Goal: Book appointment/travel/reservation

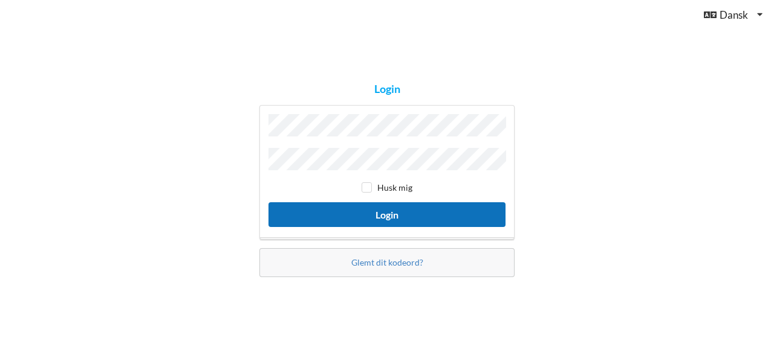
click at [400, 217] on button "Login" at bounding box center [386, 214] width 237 height 25
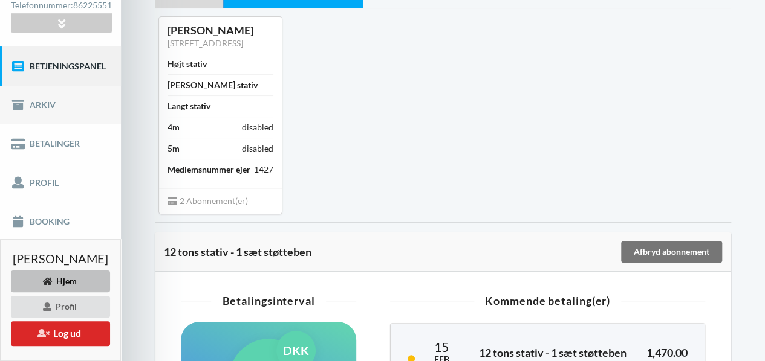
click at [92, 213] on link "Booking" at bounding box center [60, 221] width 121 height 39
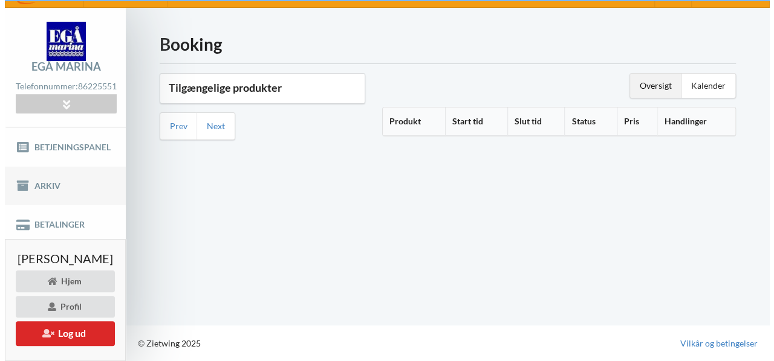
scroll to position [23, 0]
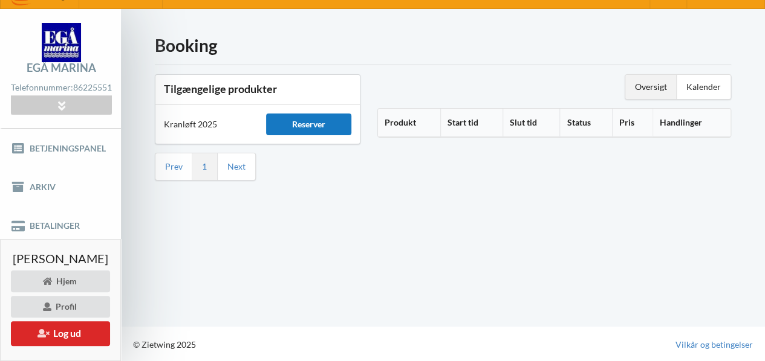
click at [341, 120] on div "Reserver" at bounding box center [308, 125] width 85 height 22
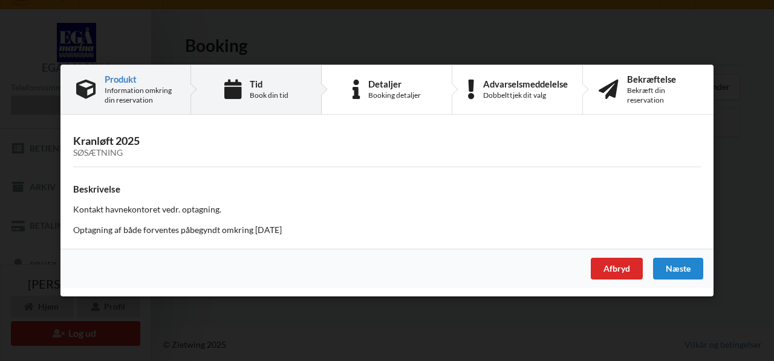
click at [276, 92] on div "Book din tid" at bounding box center [269, 96] width 39 height 10
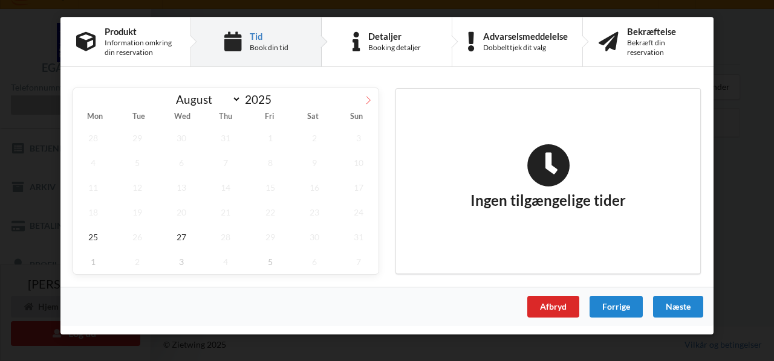
click at [370, 97] on icon at bounding box center [368, 100] width 8 height 8
click at [273, 207] on span "26" at bounding box center [270, 212] width 40 height 25
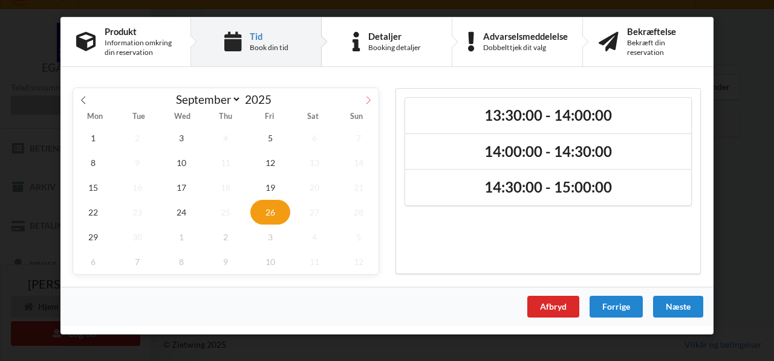
click at [364, 99] on icon at bounding box center [368, 100] width 8 height 8
select select "9"
click at [232, 136] on span "2" at bounding box center [226, 138] width 40 height 25
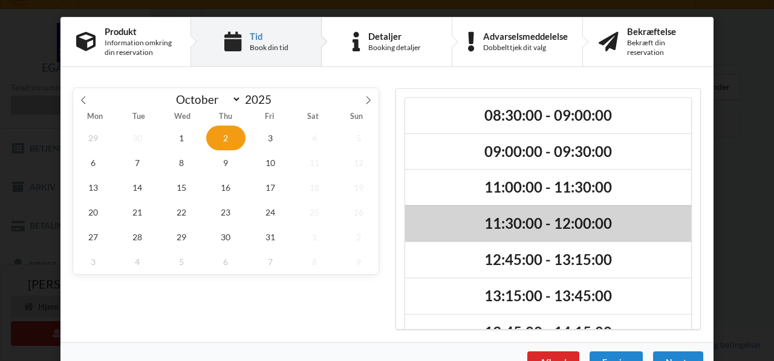
scroll to position [100, 0]
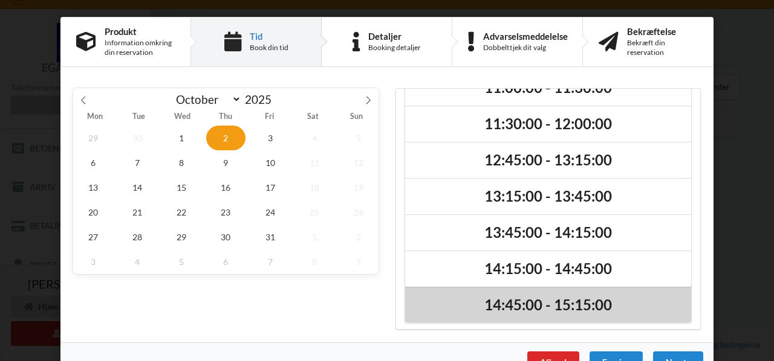
click at [534, 303] on h2 "14:45:00 - 15:15:00" at bounding box center [547, 305] width 269 height 19
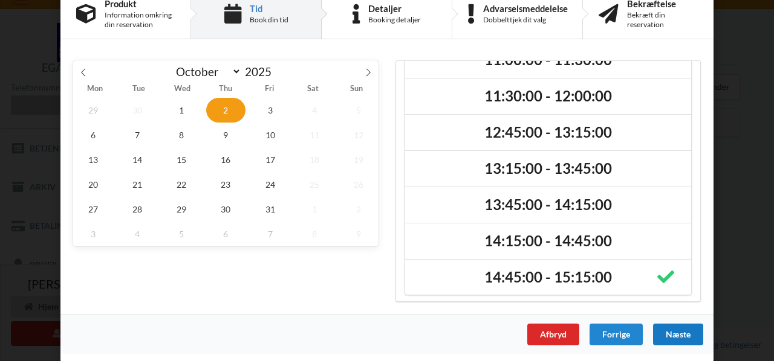
click at [676, 337] on div "Næste" at bounding box center [678, 335] width 50 height 22
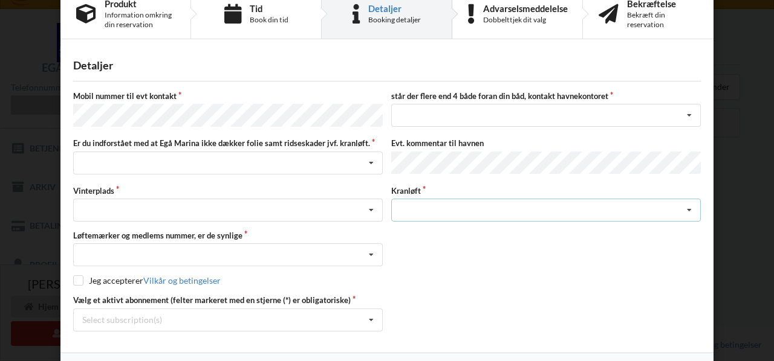
click at [666, 207] on div "Søsætning" at bounding box center [545, 210] width 309 height 23
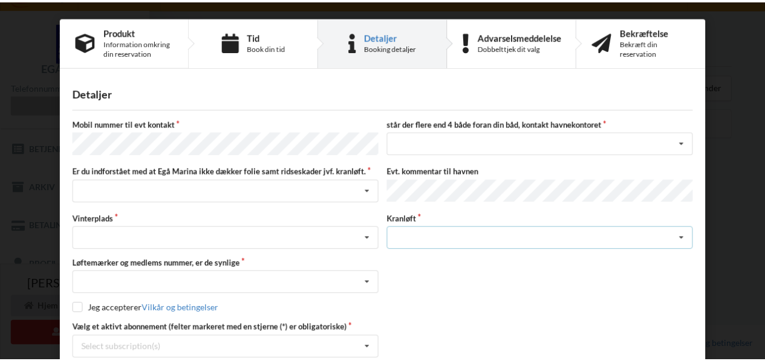
scroll to position [61, 0]
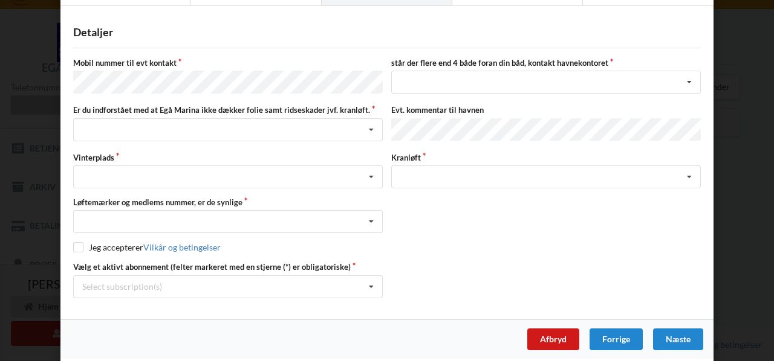
click at [548, 337] on div "Afbryd" at bounding box center [553, 340] width 52 height 22
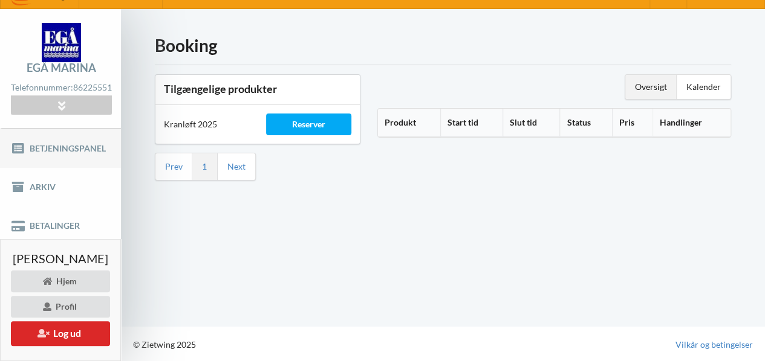
click at [88, 155] on link "Betjeningspanel" at bounding box center [60, 148] width 121 height 39
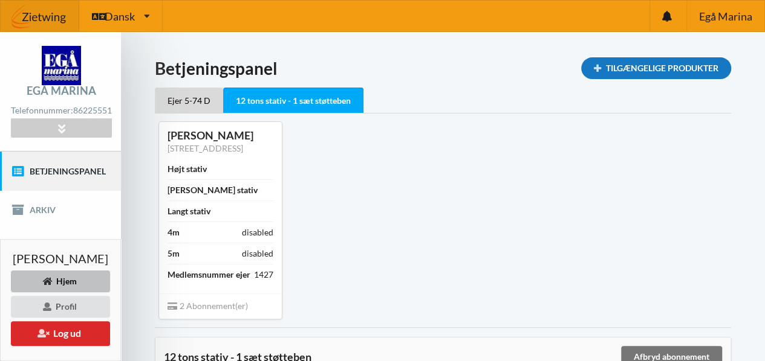
click at [598, 67] on div "Tilgængelige Produkter" at bounding box center [656, 68] width 150 height 22
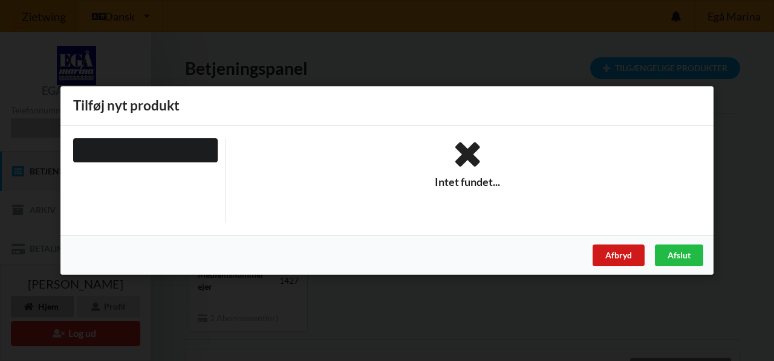
click at [624, 247] on div "Afbryd" at bounding box center [618, 256] width 52 height 22
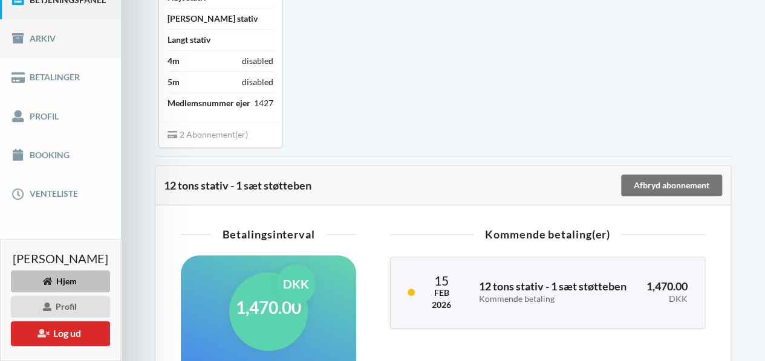
scroll to position [173, 0]
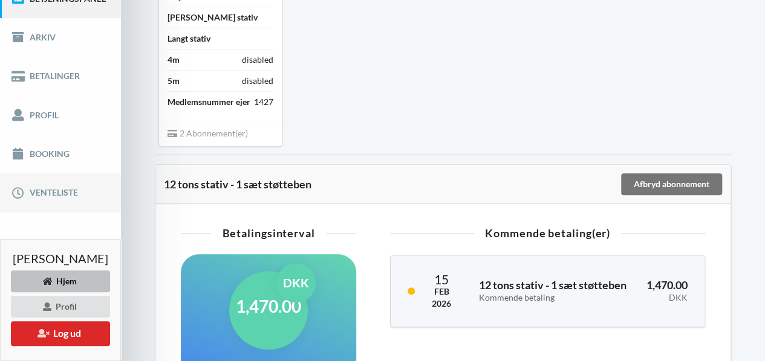
click at [80, 192] on link "Venteliste" at bounding box center [60, 192] width 121 height 39
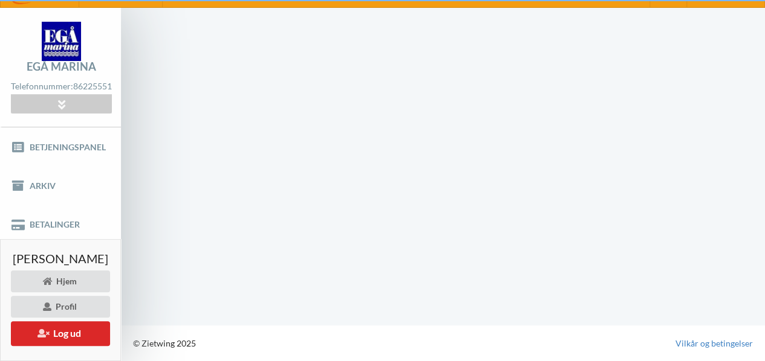
scroll to position [23, 0]
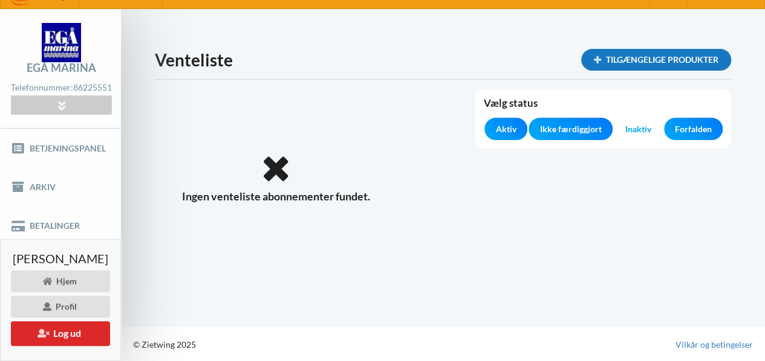
click at [606, 51] on div "Tilgængelige produkter" at bounding box center [656, 60] width 150 height 22
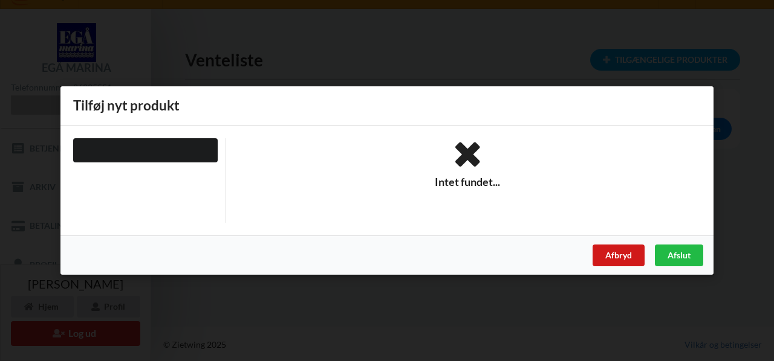
click at [616, 259] on div "Afbryd" at bounding box center [618, 256] width 52 height 22
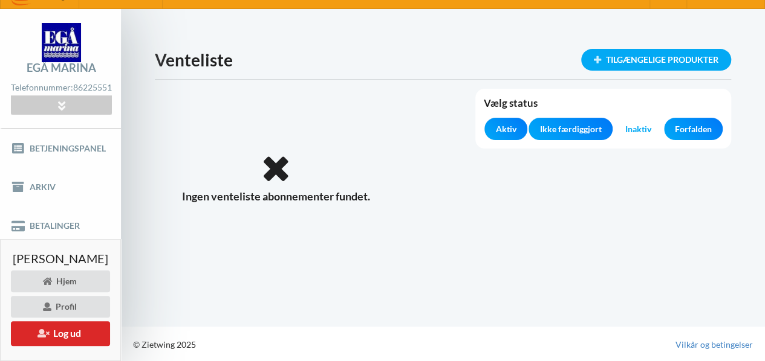
click at [504, 125] on span "Aktiv" at bounding box center [505, 129] width 21 height 12
click at [506, 126] on span "Aktiv" at bounding box center [505, 129] width 21 height 12
click at [315, 267] on div "Tilgængelige produkter Venteliste Vælg status Aktiv Ikke færdiggjort Inaktiv Fo…" at bounding box center [443, 167] width 644 height 317
